Goal: Task Accomplishment & Management: Manage account settings

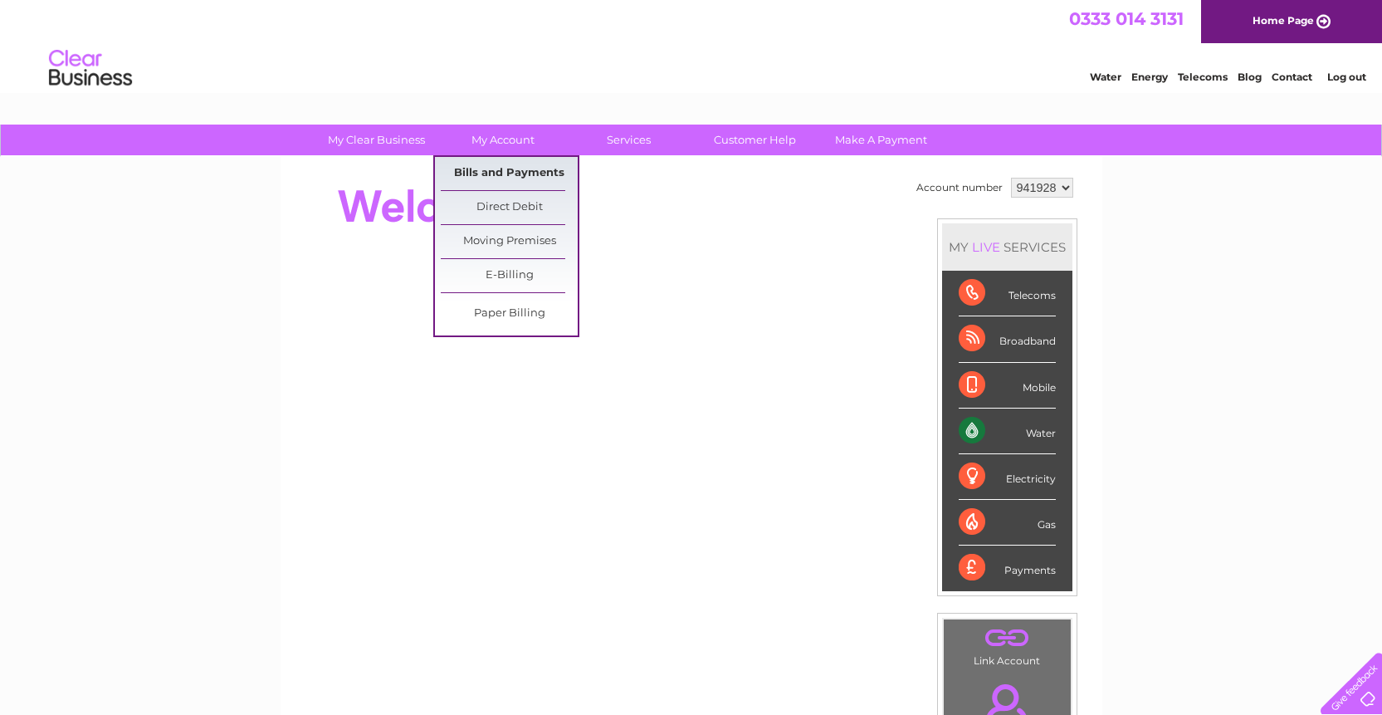
click at [504, 178] on link "Bills and Payments" at bounding box center [509, 173] width 137 height 33
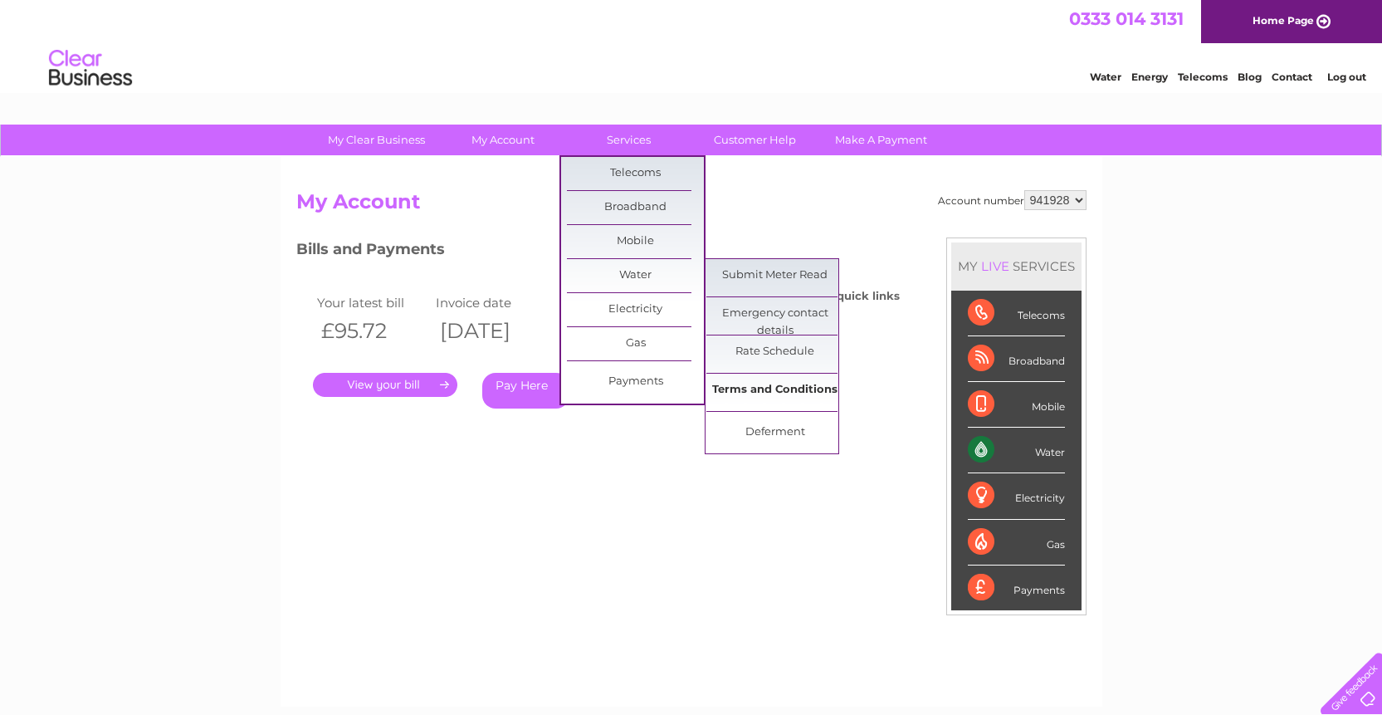
click at [790, 395] on link "Terms and Conditions" at bounding box center [774, 390] width 137 height 33
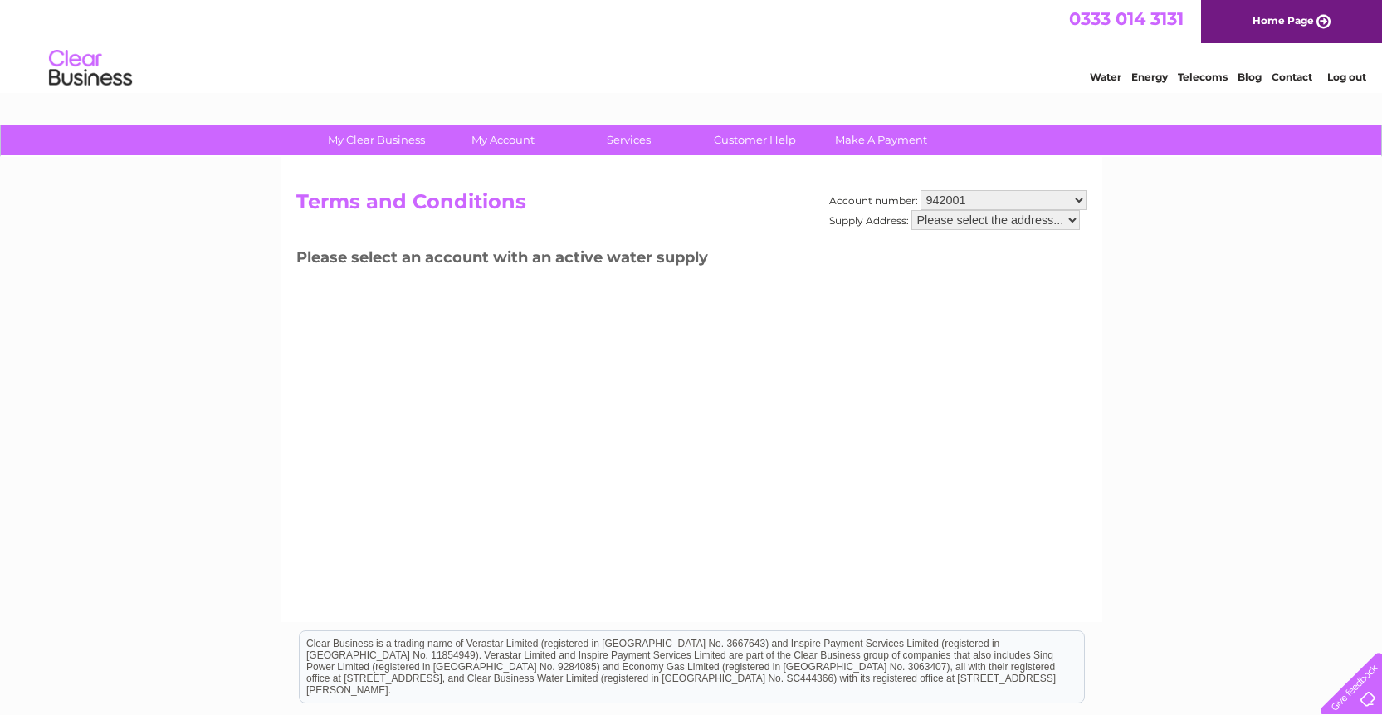
select select "941928"
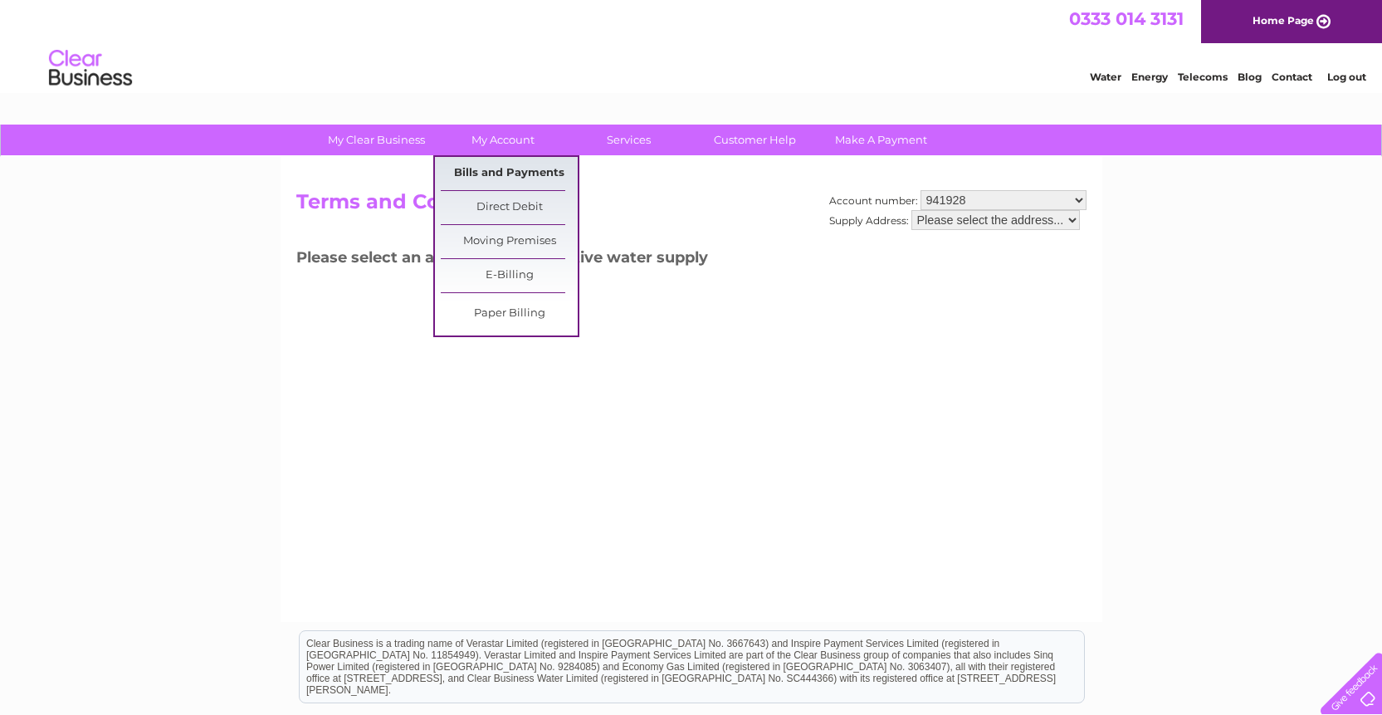
click at [507, 179] on link "Bills and Payments" at bounding box center [509, 173] width 137 height 33
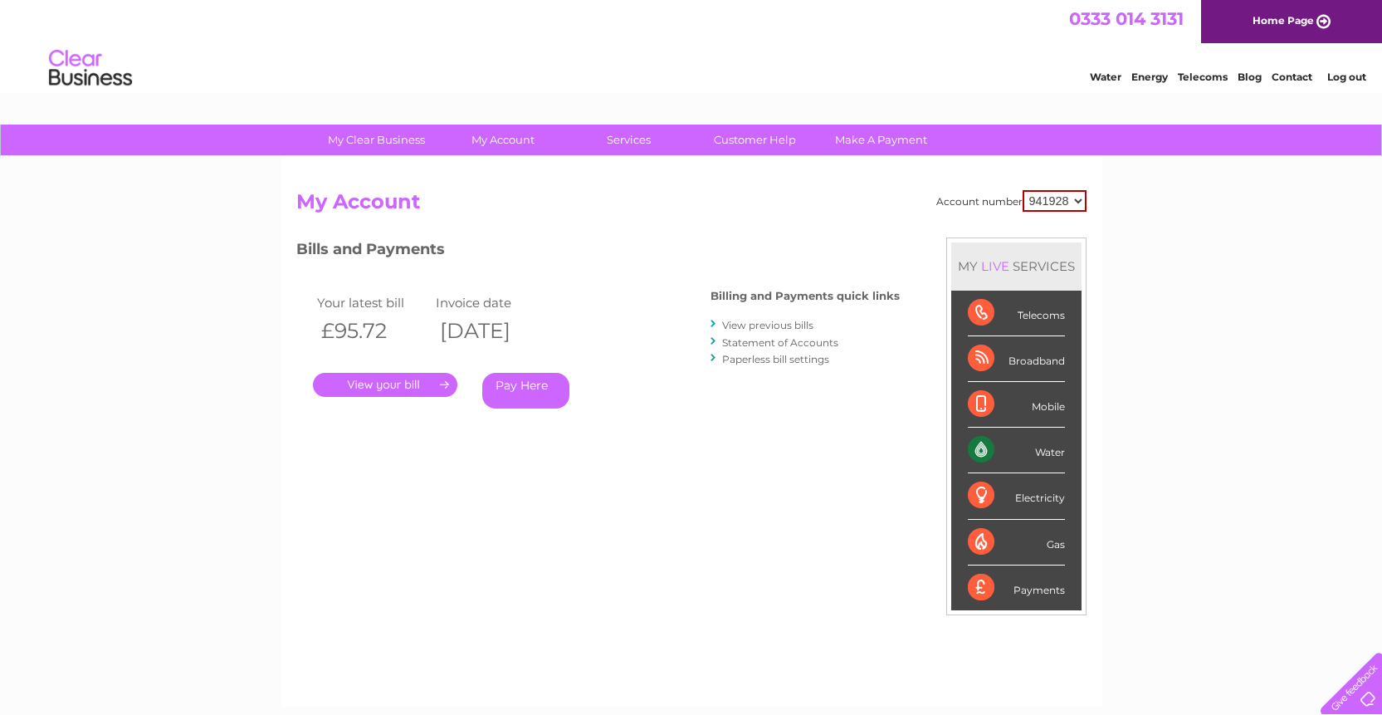
click at [741, 341] on link "Statement of Accounts" at bounding box center [780, 342] width 116 height 12
